Goal: Check status: Check status

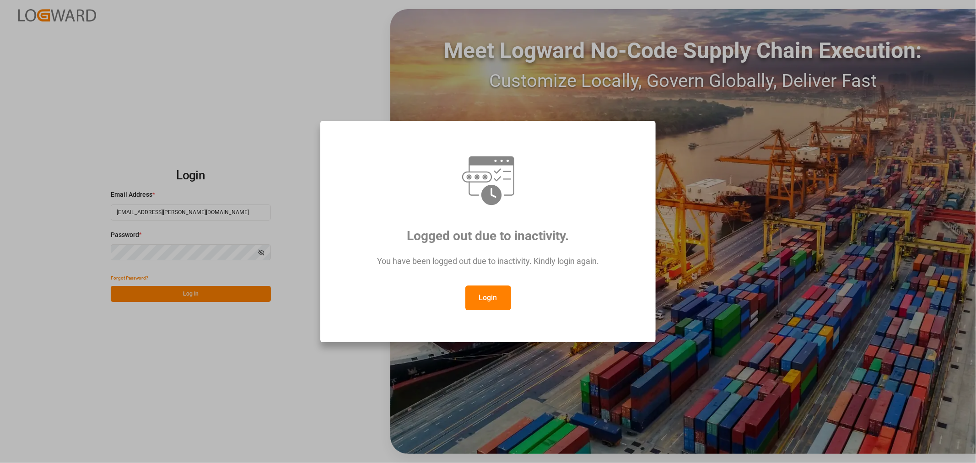
click at [490, 298] on button "Login" at bounding box center [489, 298] width 46 height 25
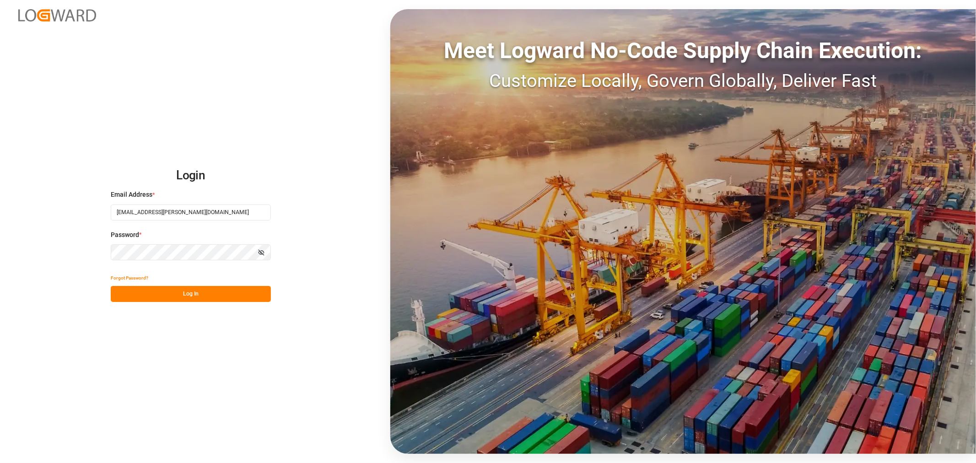
click at [195, 290] on button "Log In" at bounding box center [191, 294] width 160 height 16
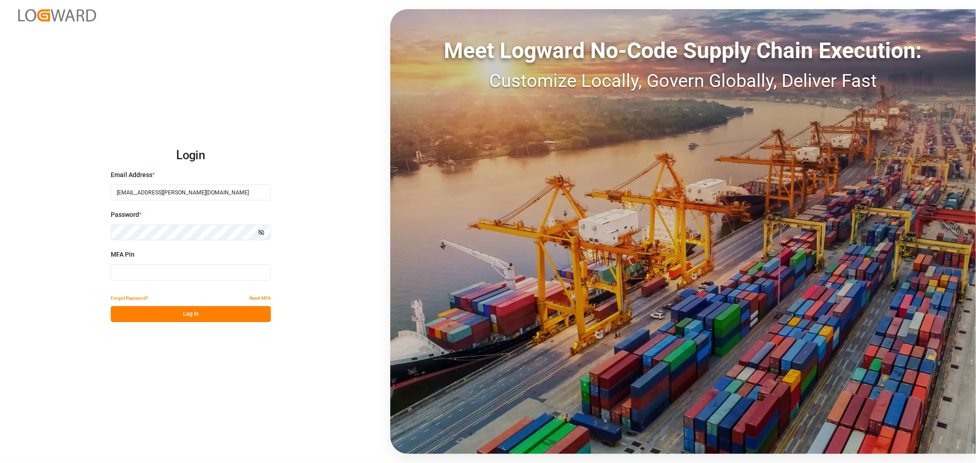
drag, startPoint x: 142, startPoint y: 280, endPoint x: 142, endPoint y: 275, distance: 5.5
click at [142, 280] on input at bounding box center [191, 273] width 160 height 16
type input "438861"
click at [141, 312] on button "Log In" at bounding box center [191, 314] width 160 height 16
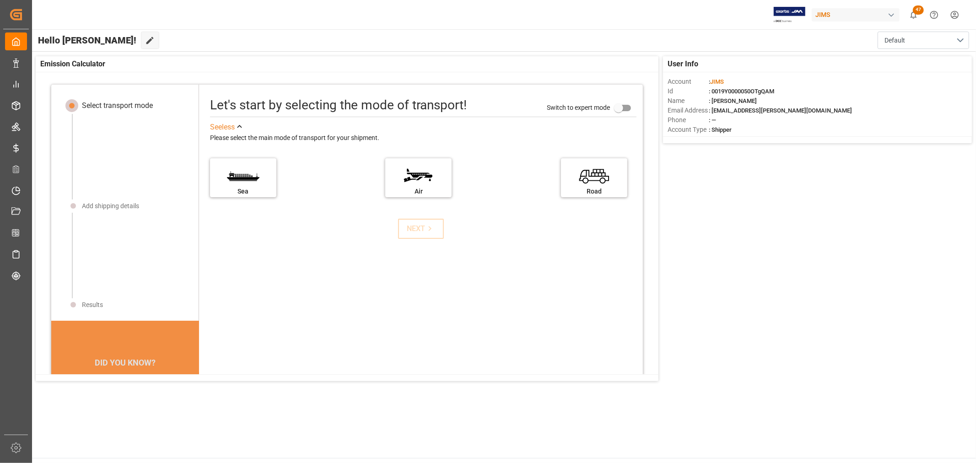
click at [616, 108] on input "primary checkbox" at bounding box center [619, 107] width 52 height 17
checkbox input "true"
click at [532, 212] on div "See less Please select the main mode of transport for your shipment. Sea Air Ro…" at bounding box center [421, 169] width 440 height 99
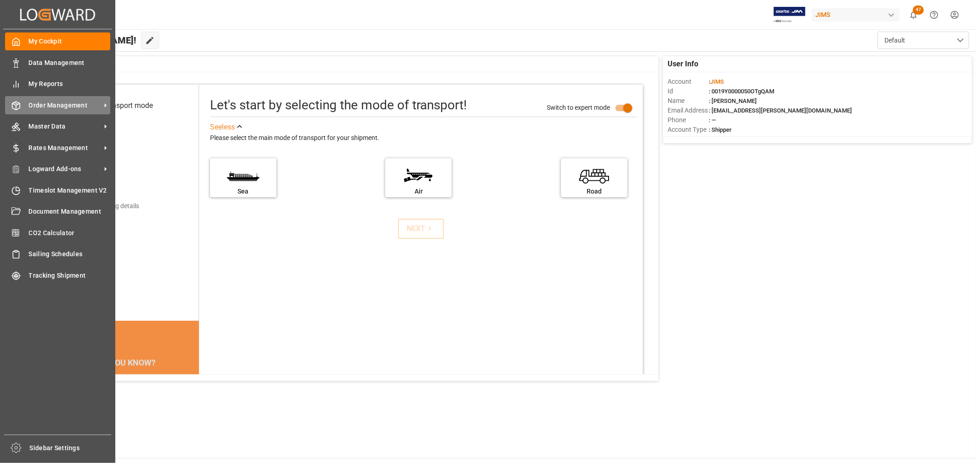
click at [33, 103] on span "Order Management" at bounding box center [65, 106] width 72 height 10
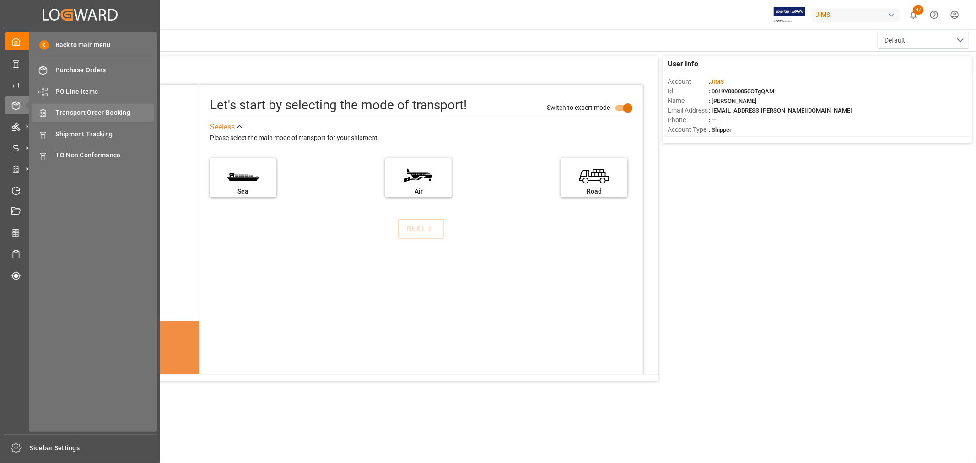
click at [74, 114] on span "Transport Order Booking" at bounding box center [105, 113] width 98 height 10
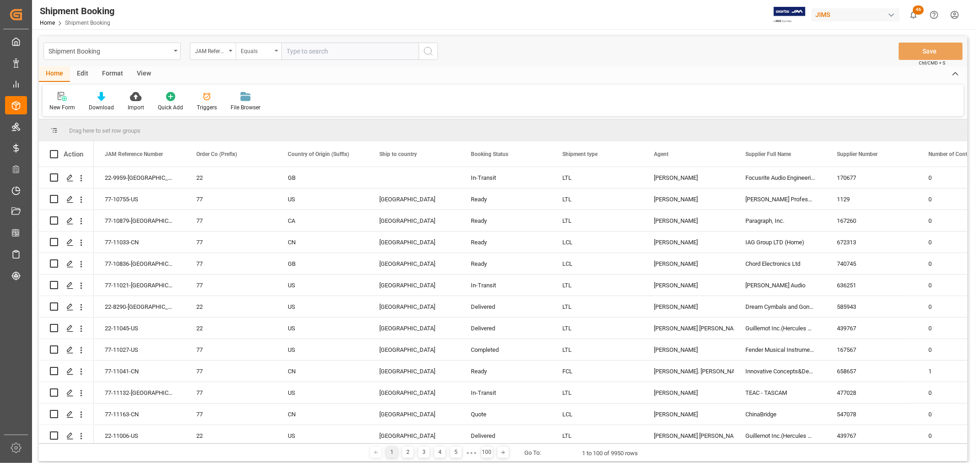
click at [277, 51] on icon "open menu" at bounding box center [277, 51] width 4 height 2
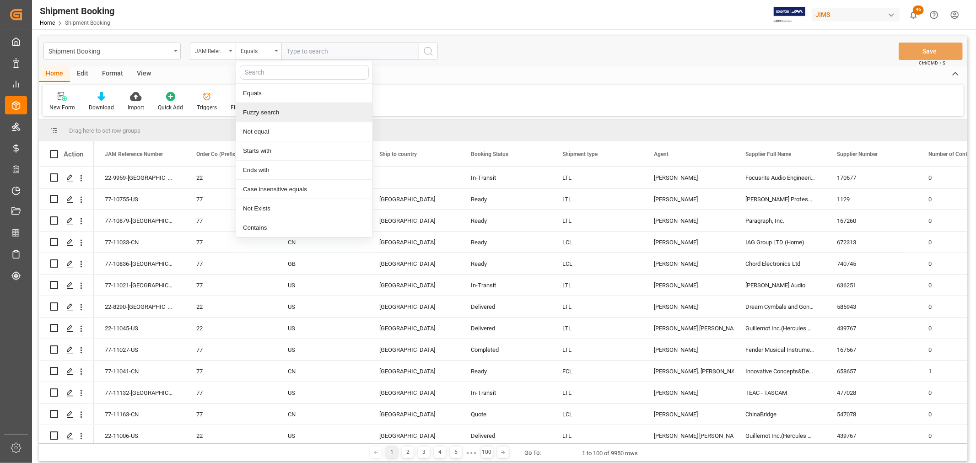
click at [259, 116] on div "Fuzzy search" at bounding box center [304, 112] width 136 height 19
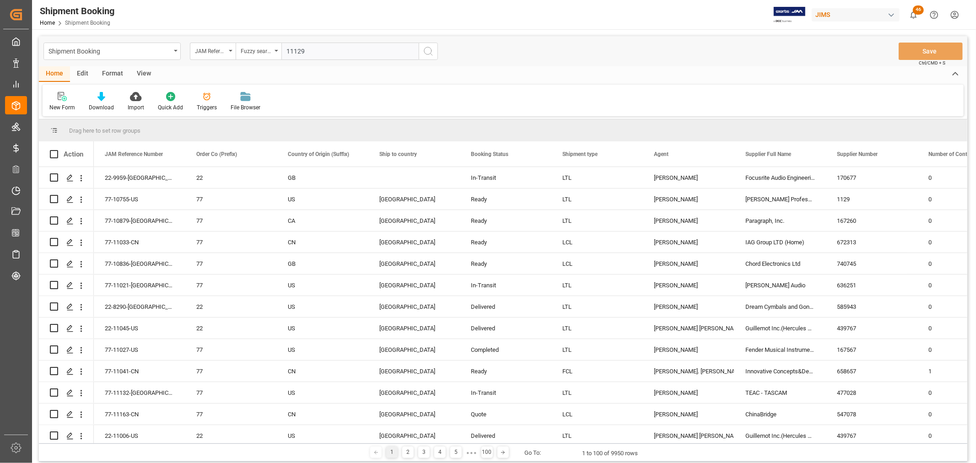
type input "11129"
click at [428, 49] on icon "search button" at bounding box center [428, 51] width 11 height 11
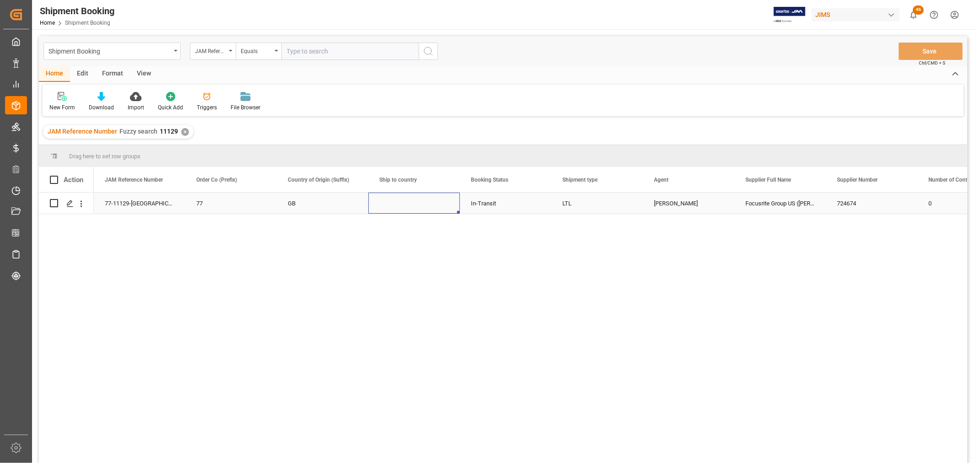
click at [399, 199] on div "Press SPACE to select this row." at bounding box center [415, 203] width 92 height 21
click at [399, 200] on div "Press SPACE to select this row." at bounding box center [415, 203] width 92 height 21
click at [444, 208] on icon "open menu" at bounding box center [443, 209] width 11 height 11
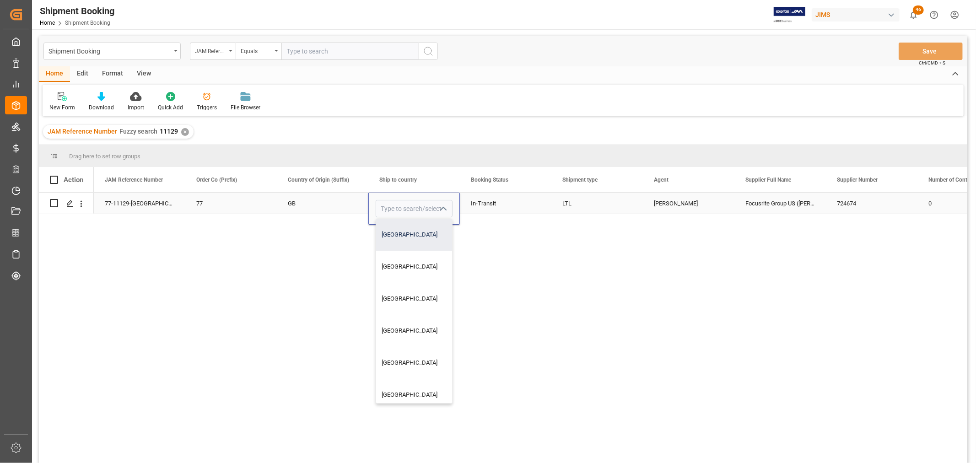
click at [406, 232] on div "Canada" at bounding box center [414, 235] width 76 height 32
type input "Canada"
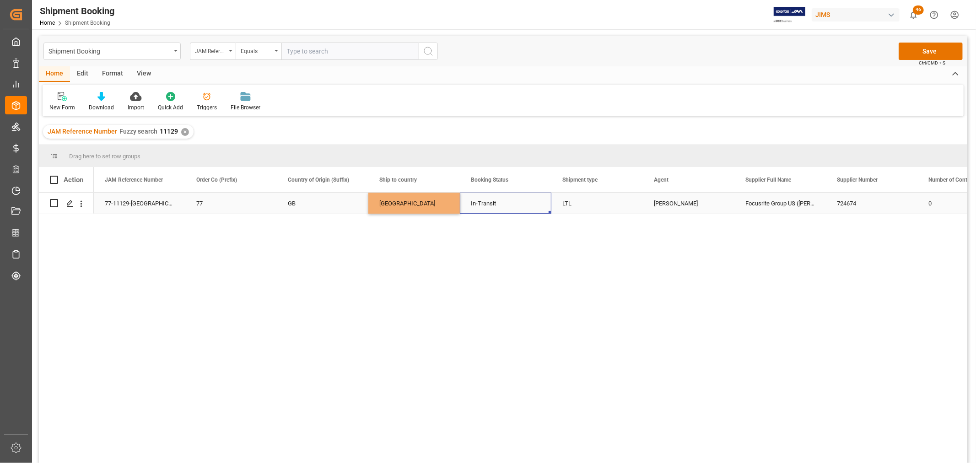
click at [538, 207] on div "In-Transit" at bounding box center [506, 203] width 70 height 21
click at [947, 46] on button "Save" at bounding box center [931, 51] width 64 height 17
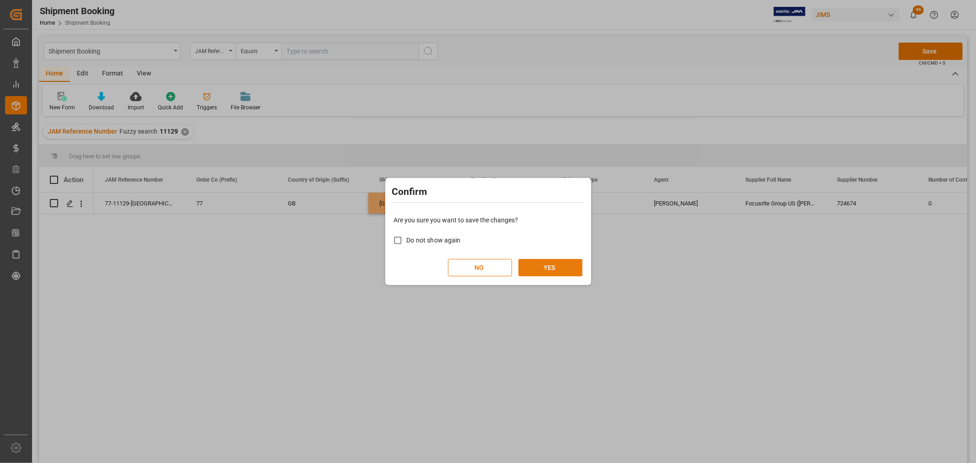
click at [537, 271] on button "YES" at bounding box center [551, 267] width 64 height 17
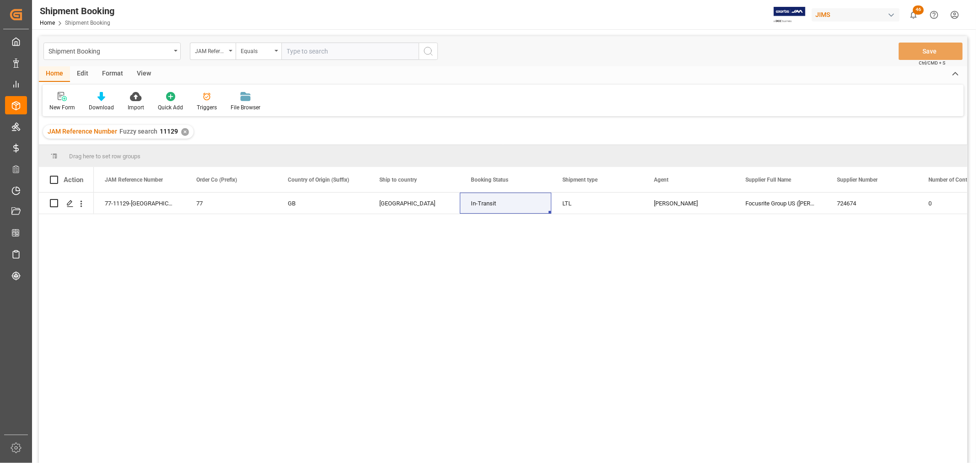
click at [144, 71] on div "View" at bounding box center [144, 74] width 28 height 16
click at [57, 107] on div "Default" at bounding box center [58, 107] width 18 height 8
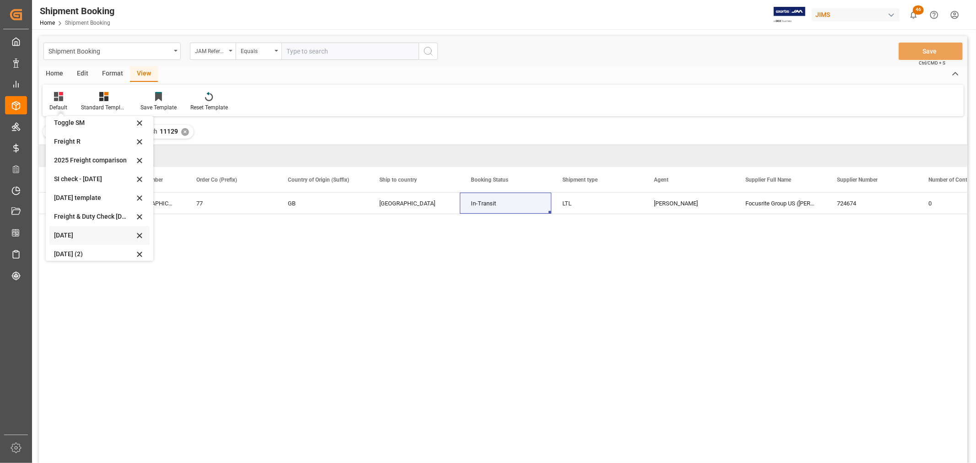
scroll to position [69, 0]
click at [61, 246] on div "Aug 2025 (2)" at bounding box center [94, 248] width 80 height 10
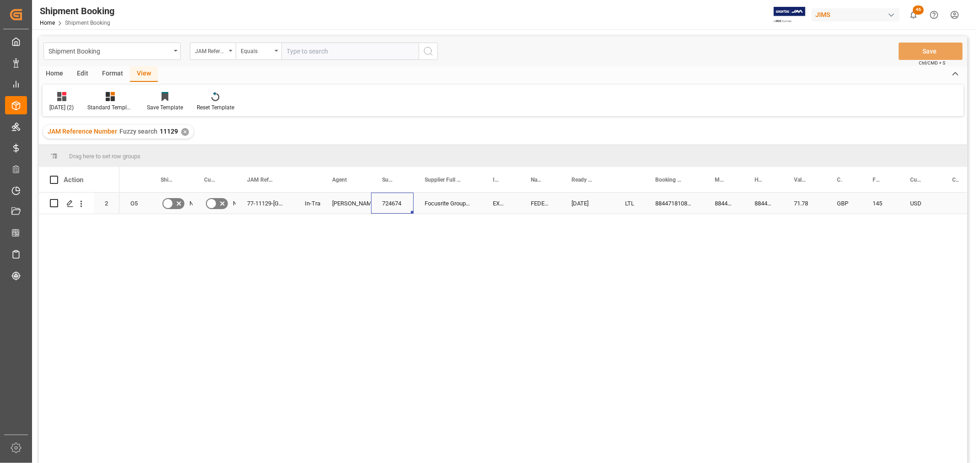
click at [371, 207] on div "724674" at bounding box center [392, 203] width 43 height 21
click at [72, 205] on icon "Press SPACE to select this row." at bounding box center [69, 203] width 7 height 7
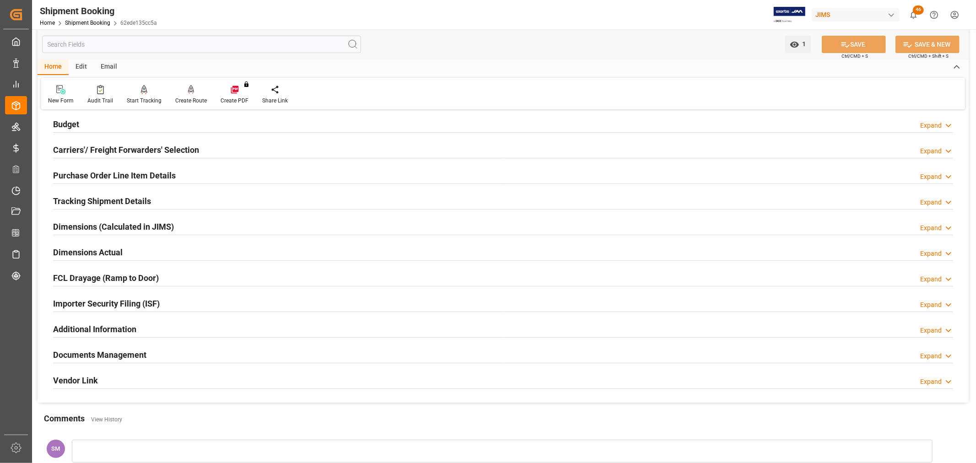
scroll to position [102, 0]
click at [79, 201] on h2 "Tracking Shipment Details" at bounding box center [102, 200] width 98 height 12
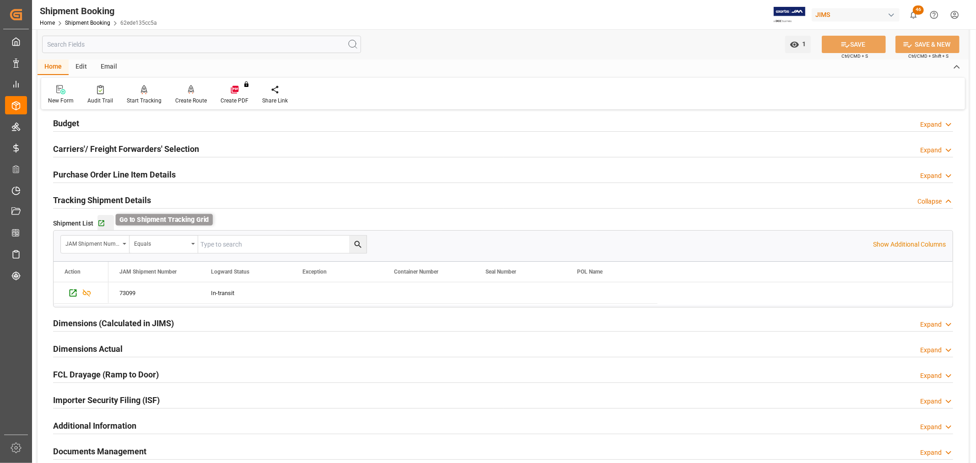
click at [101, 227] on icon "button" at bounding box center [102, 224] width 8 height 8
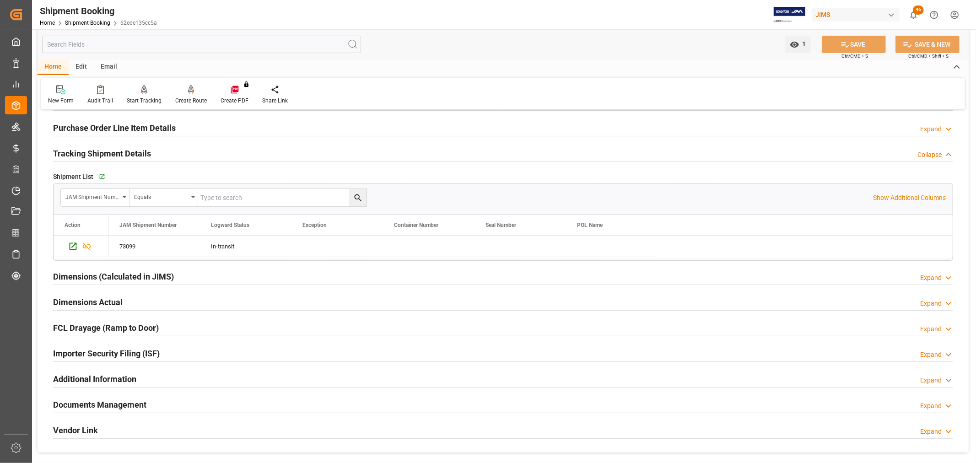
scroll to position [203, 0]
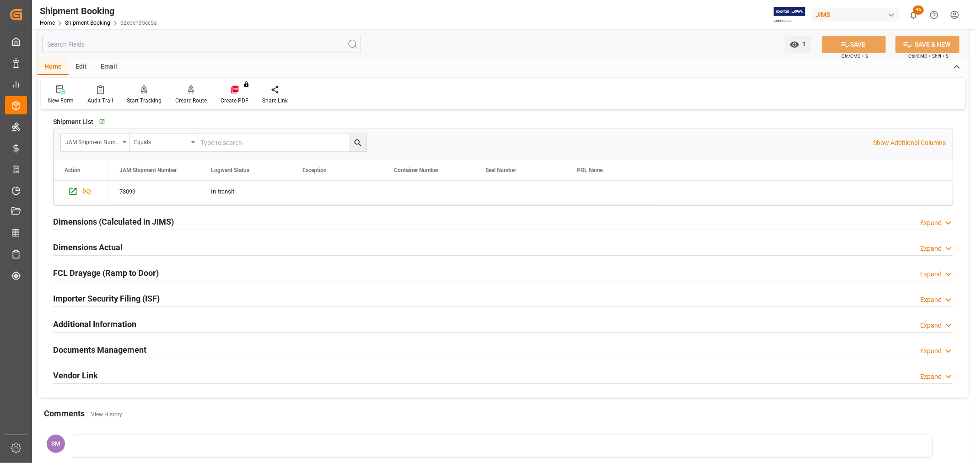
click at [138, 352] on h2 "Documents Management" at bounding box center [99, 350] width 93 height 12
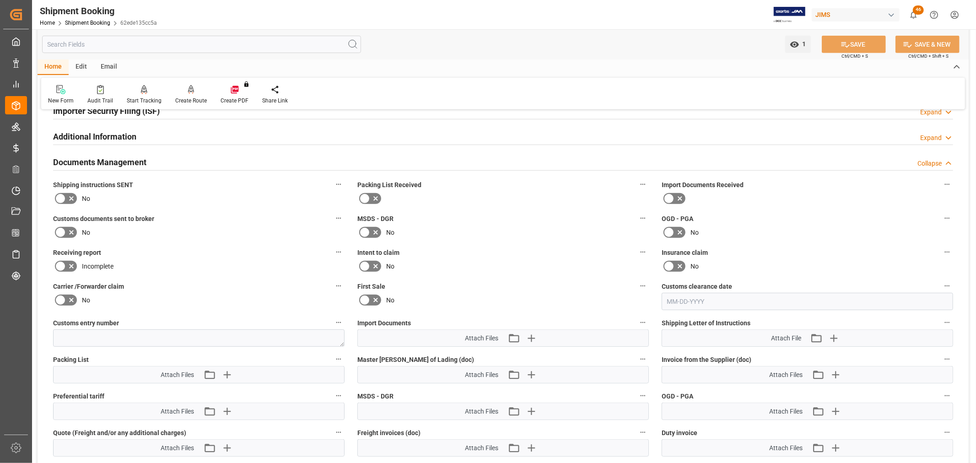
scroll to position [458, 0]
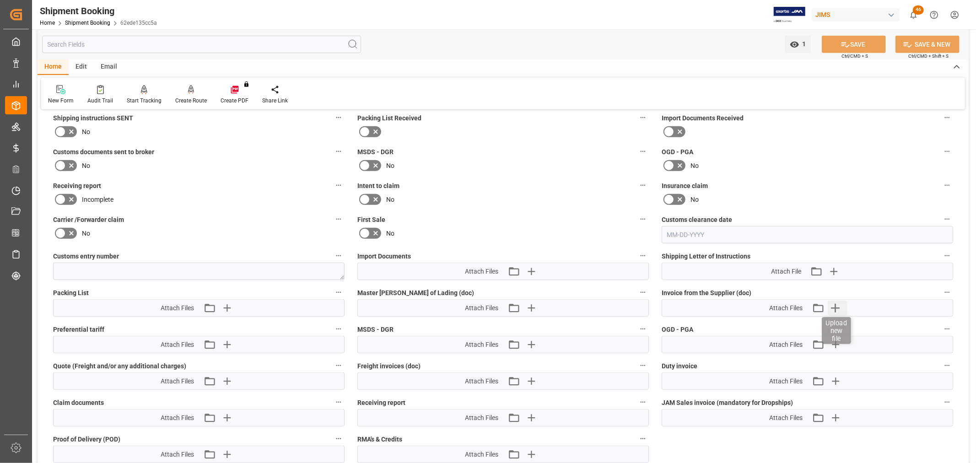
click at [838, 305] on icon "button" at bounding box center [835, 308] width 15 height 15
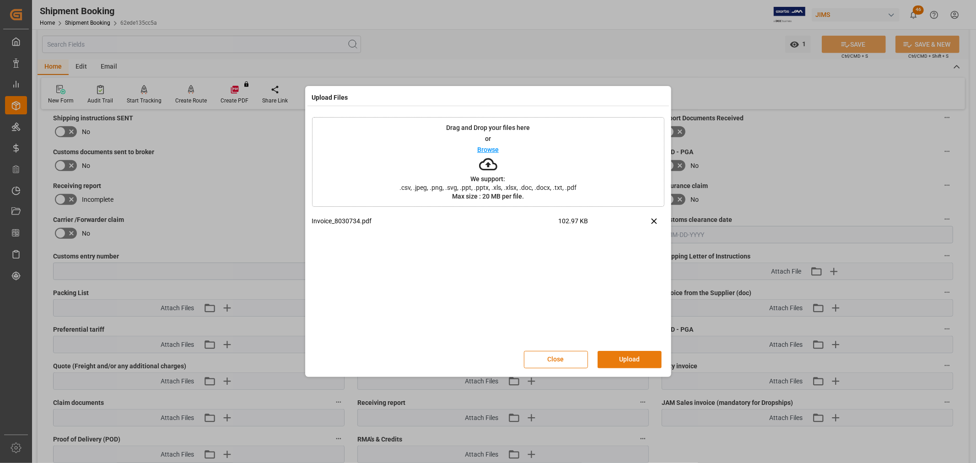
click at [638, 359] on button "Upload" at bounding box center [630, 359] width 64 height 17
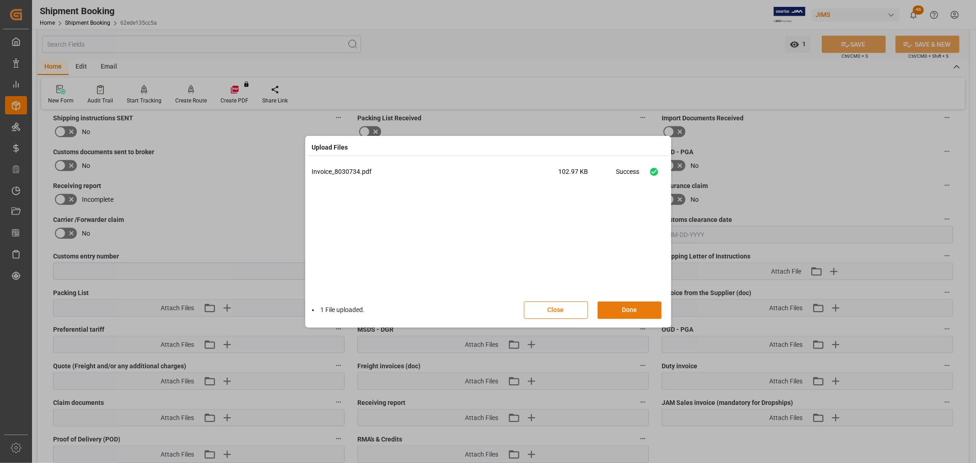
click at [624, 309] on button "Done" at bounding box center [630, 310] width 64 height 17
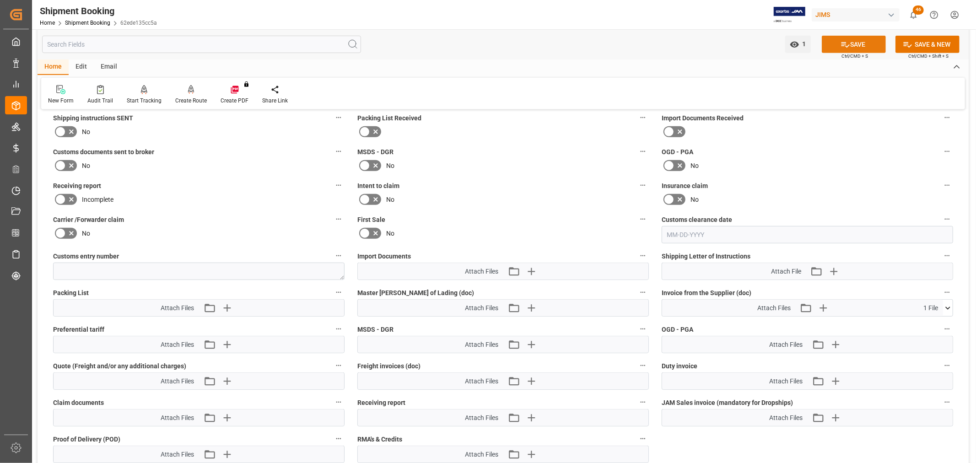
click at [849, 45] on button "SAVE" at bounding box center [854, 44] width 64 height 17
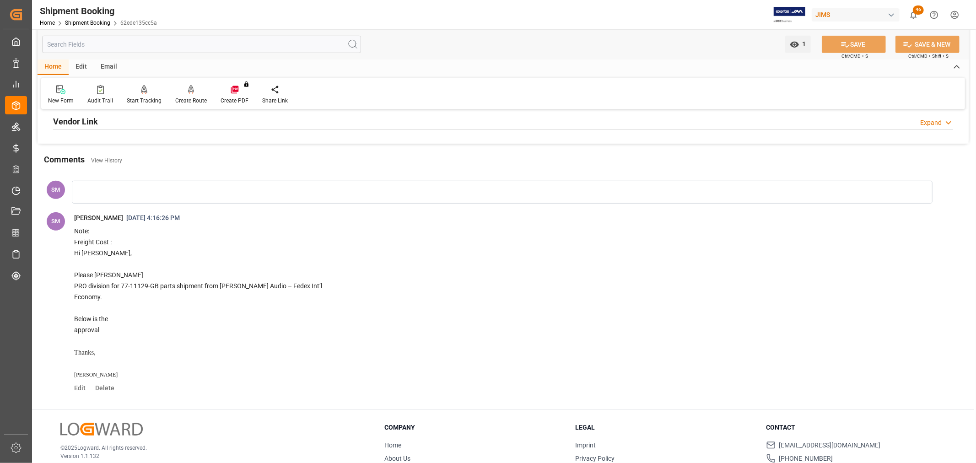
scroll to position [258, 0]
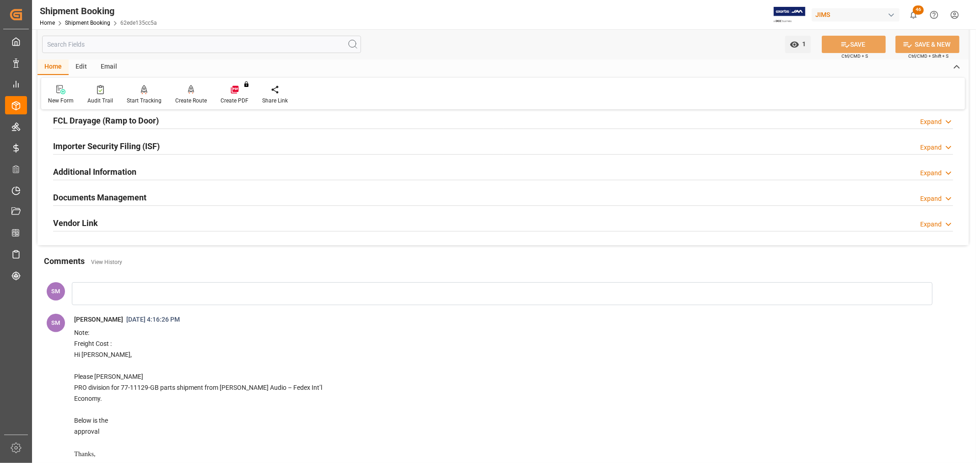
click at [83, 198] on h2 "Documents Management" at bounding box center [99, 197] width 93 height 12
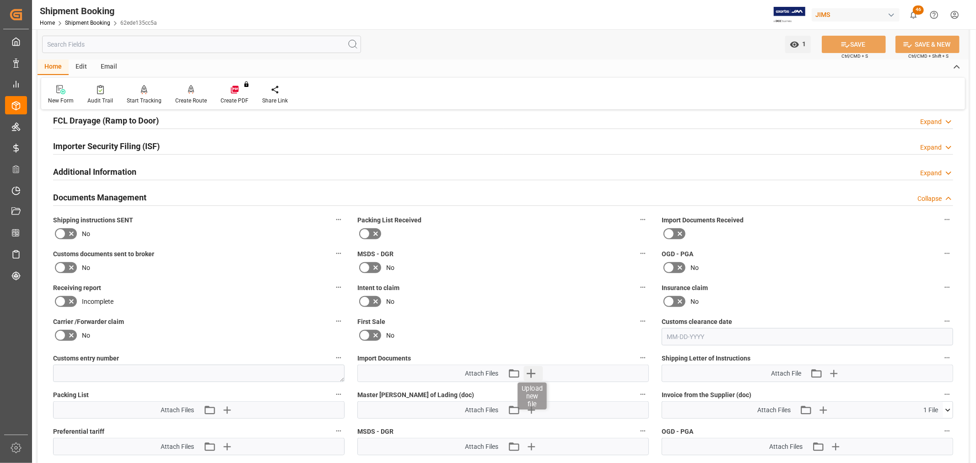
click at [532, 372] on icon "button" at bounding box center [531, 373] width 15 height 15
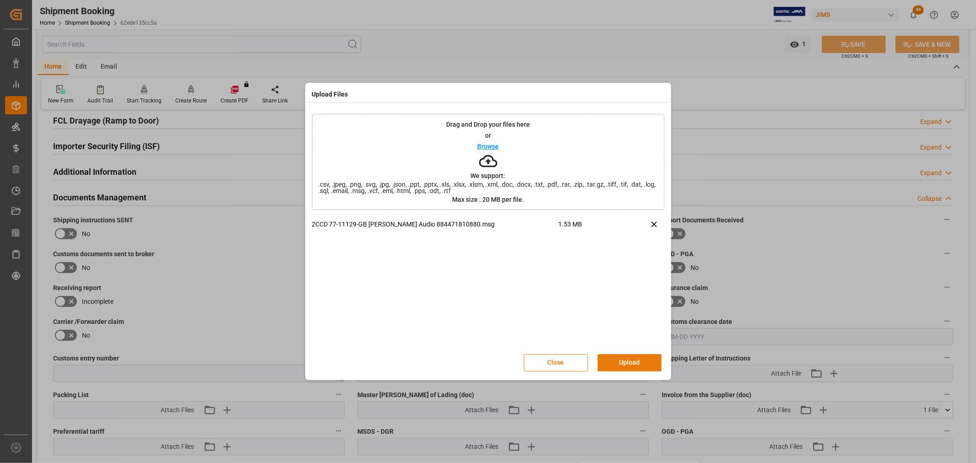
click at [629, 360] on button "Upload" at bounding box center [630, 362] width 64 height 17
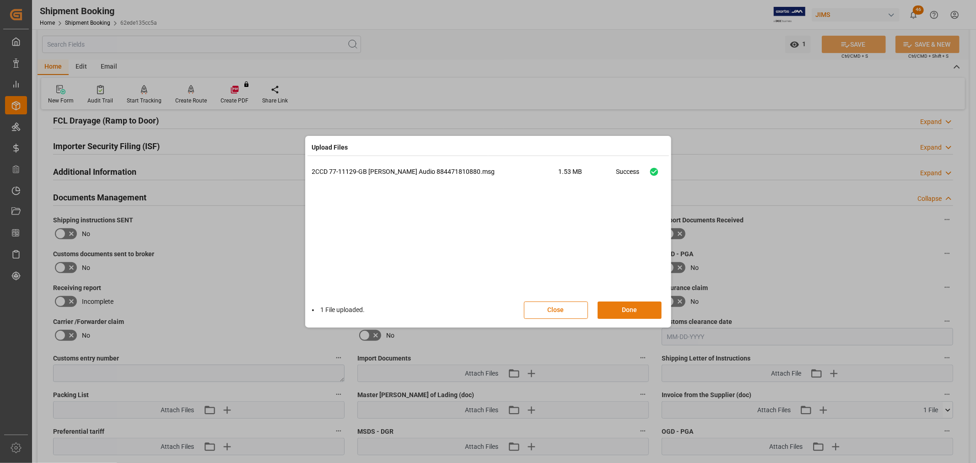
click at [651, 307] on button "Done" at bounding box center [630, 310] width 64 height 17
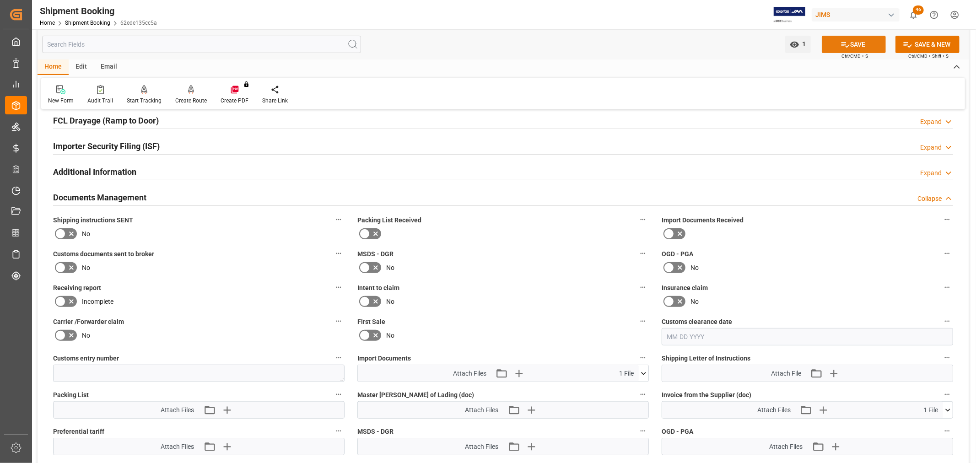
click at [857, 42] on button "SAVE" at bounding box center [854, 44] width 64 height 17
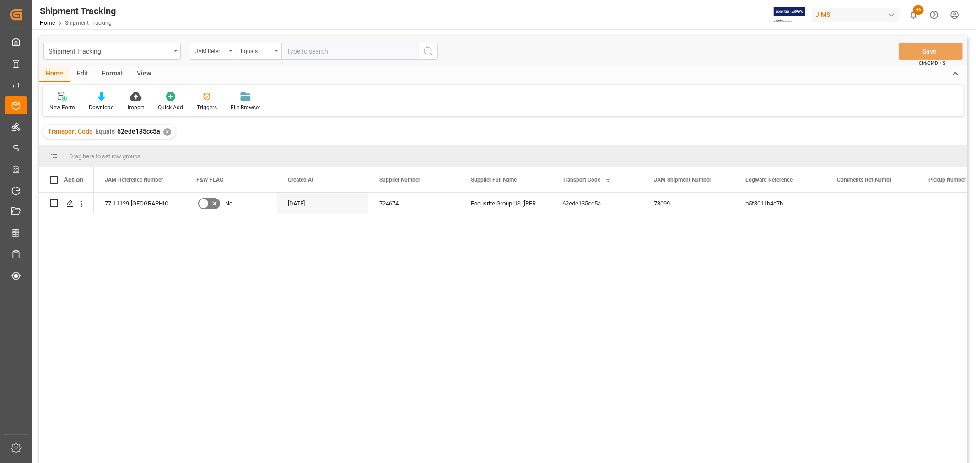
click at [143, 74] on div "View" at bounding box center [144, 74] width 28 height 16
click at [54, 101] on div "Default" at bounding box center [59, 102] width 32 height 20
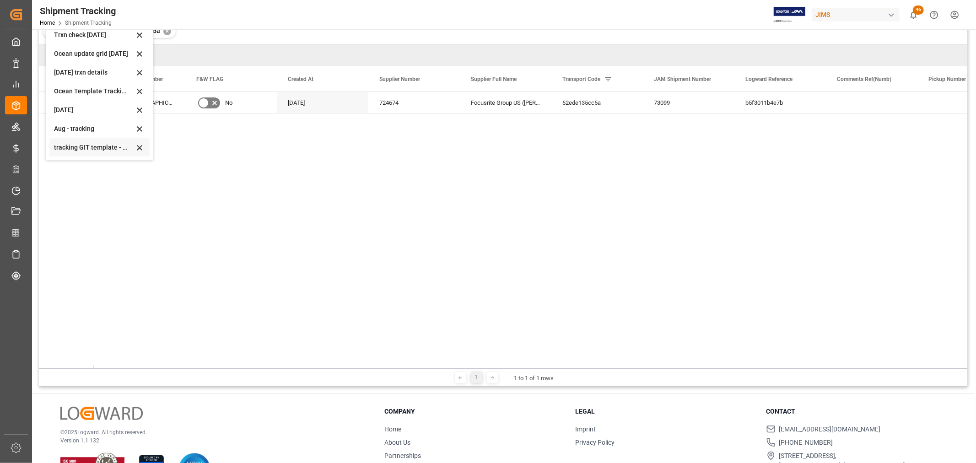
scroll to position [102, 0]
click at [71, 106] on div "[DATE]" at bounding box center [94, 109] width 80 height 10
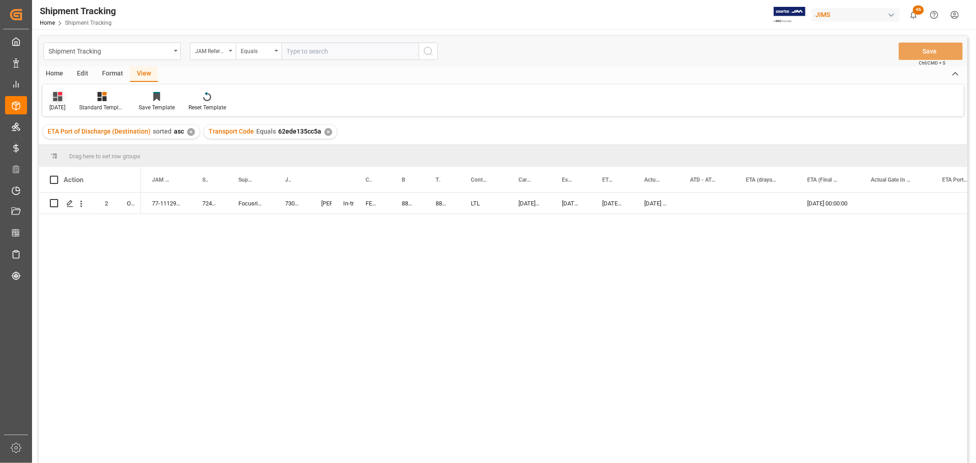
click at [62, 100] on icon at bounding box center [57, 96] width 9 height 9
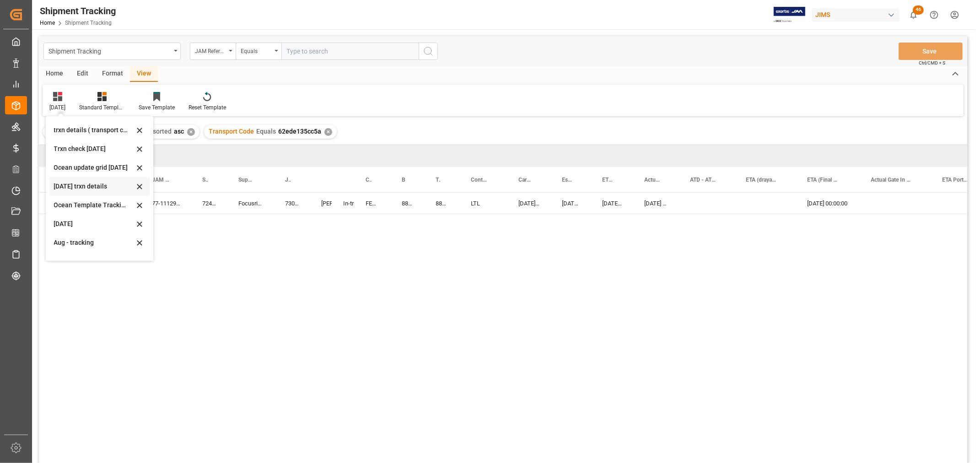
scroll to position [144, 0]
click at [77, 226] on div "Aug - tracking" at bounding box center [94, 230] width 80 height 10
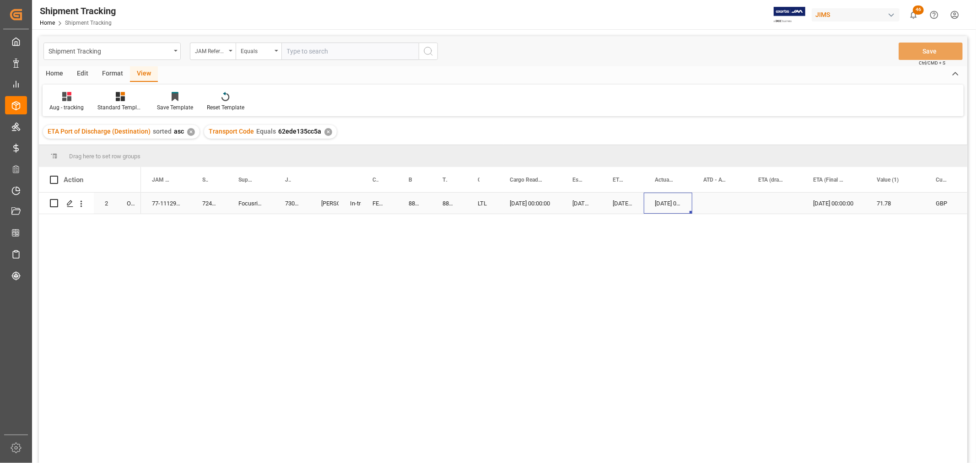
click at [651, 201] on div "[DATE] 00:00:00" at bounding box center [668, 203] width 49 height 21
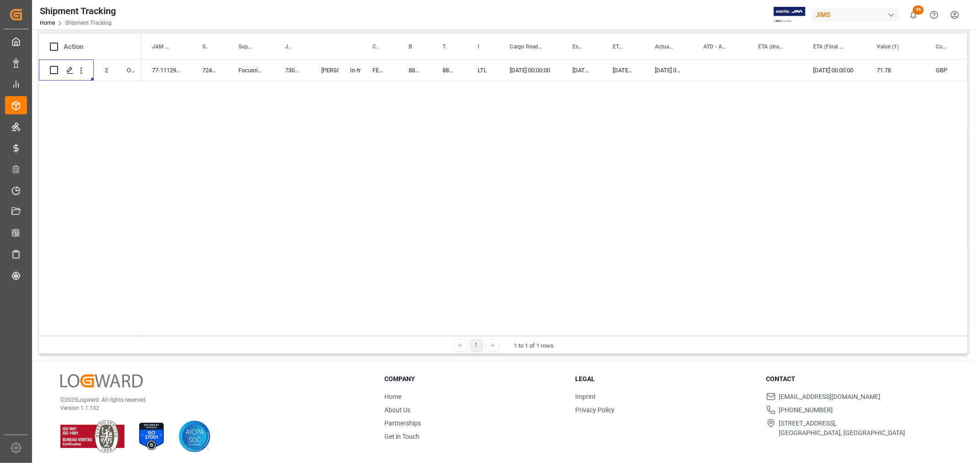
scroll to position [135, 0]
